Goal: Find specific page/section: Find specific page/section

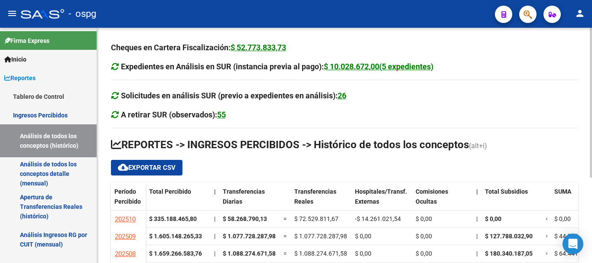
scroll to position [133, 0]
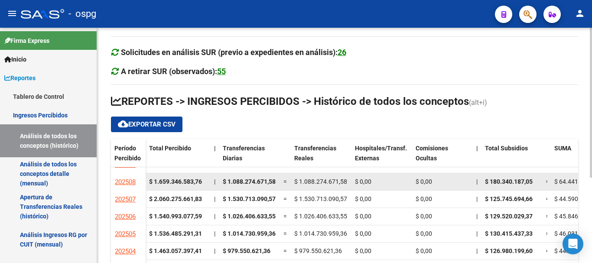
scroll to position [43, 0]
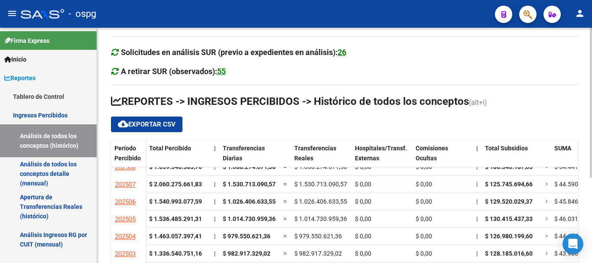
click at [591, 244] on div at bounding box center [590, 145] width 2 height 235
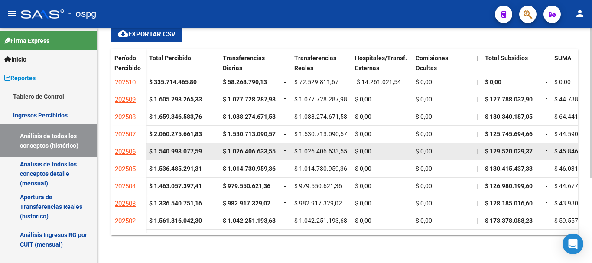
scroll to position [0, 0]
